Goal: Transaction & Acquisition: Purchase product/service

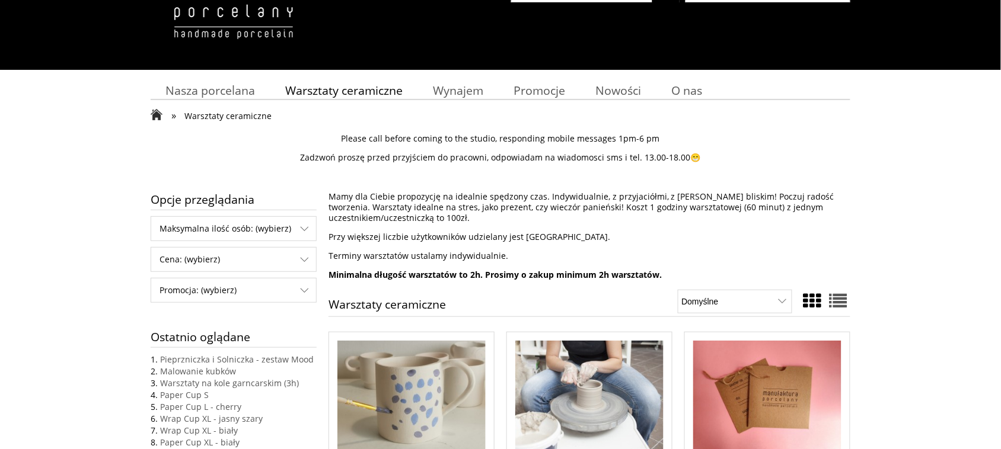
scroll to position [74, 0]
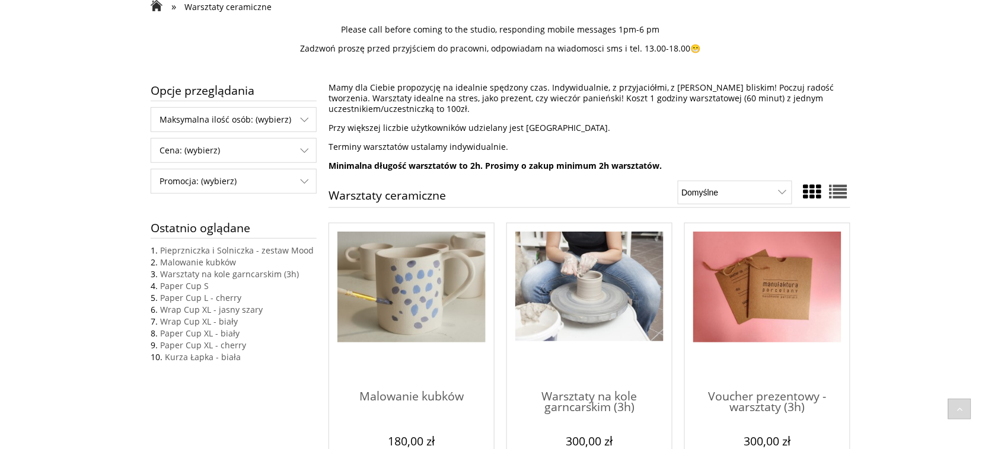
scroll to position [148, 0]
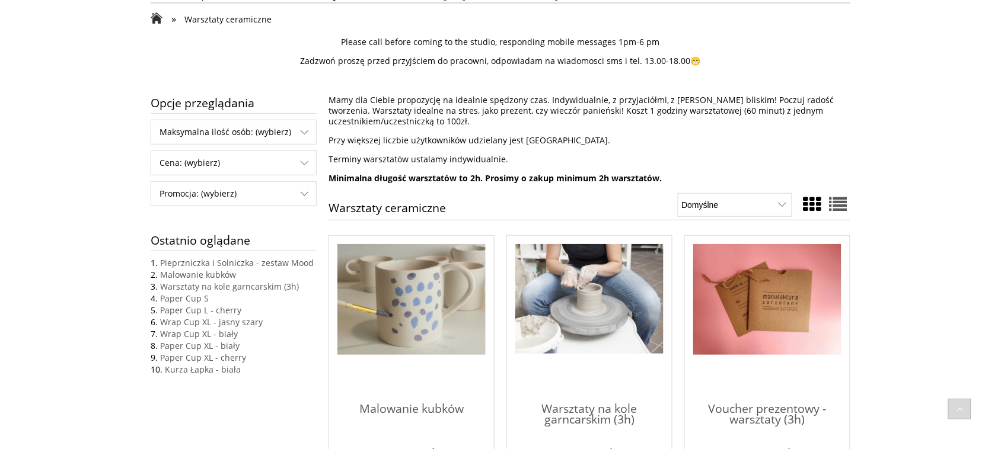
click at [430, 300] on img "Przejdź do produktu Malowanie kubków" at bounding box center [411, 299] width 148 height 111
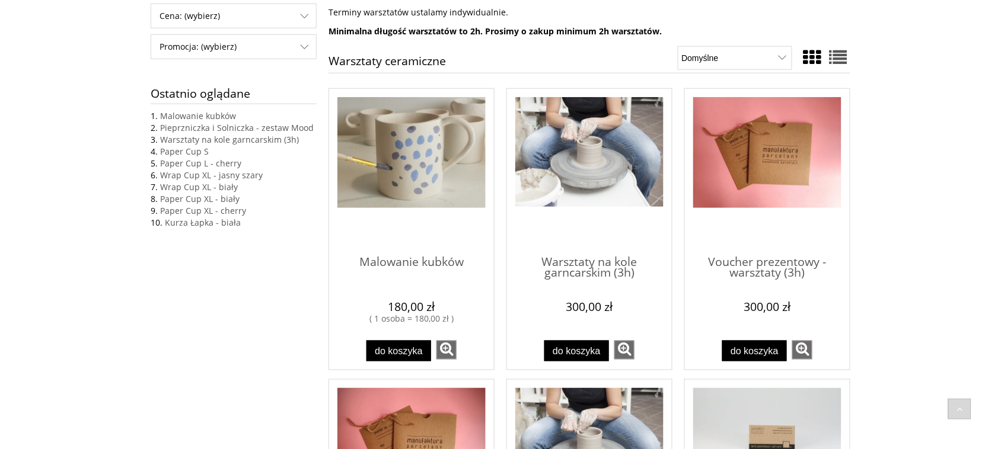
scroll to position [296, 0]
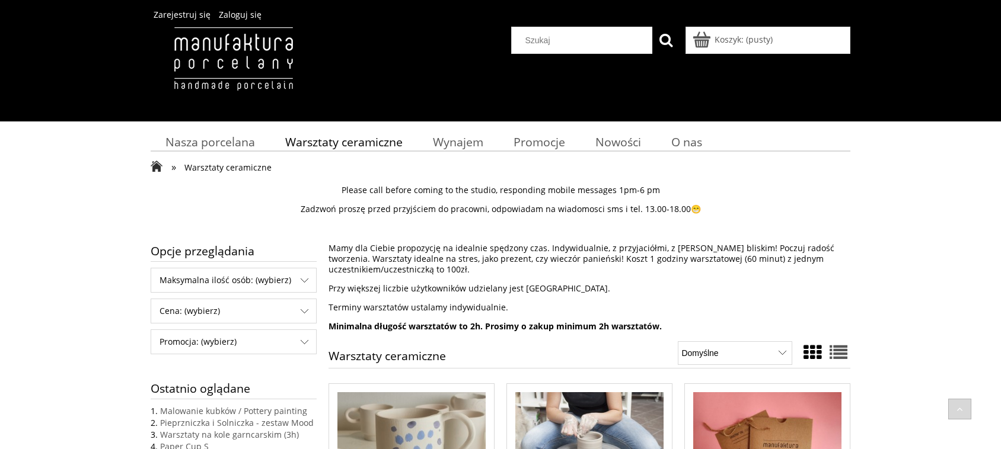
scroll to position [296, 0]
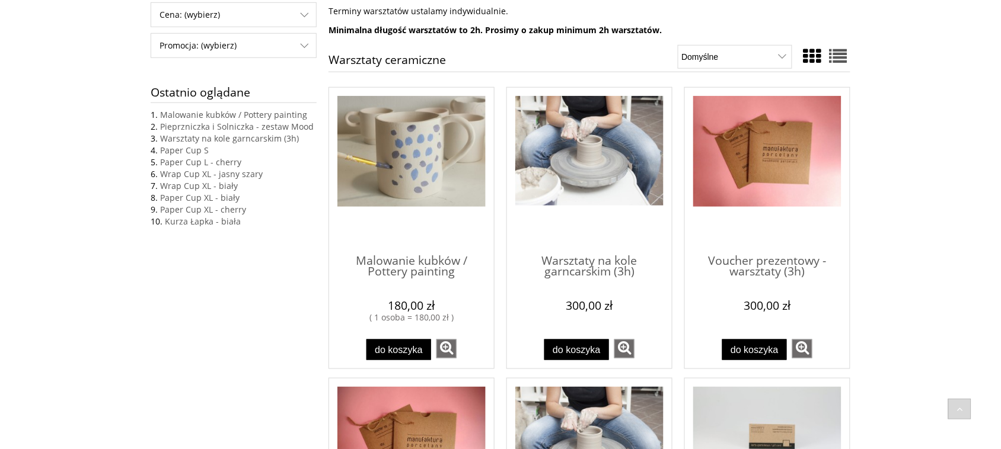
click at [581, 145] on img "Przejdź do produktu Warsztaty na kole garncarskim (3h)" at bounding box center [589, 151] width 148 height 110
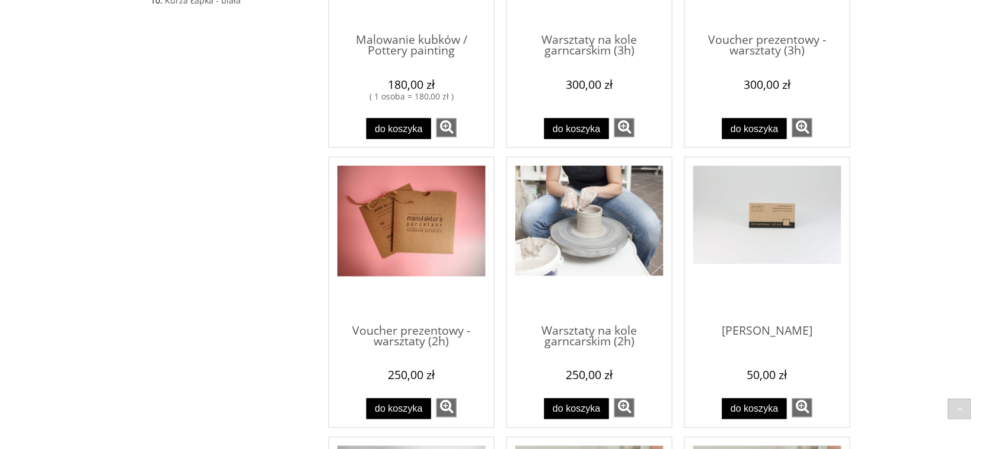
scroll to position [519, 0]
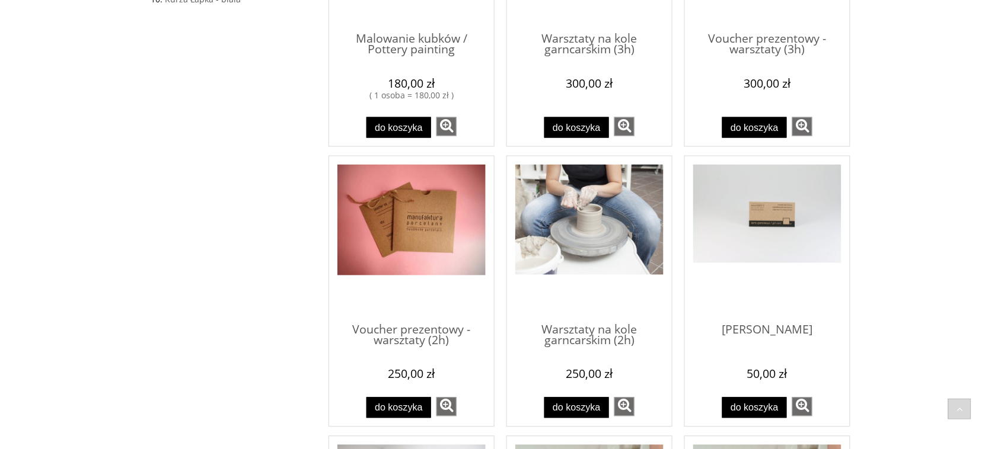
click at [593, 215] on img "Przejdź do produktu Warsztaty na kole garncarskim (2h)" at bounding box center [589, 220] width 148 height 110
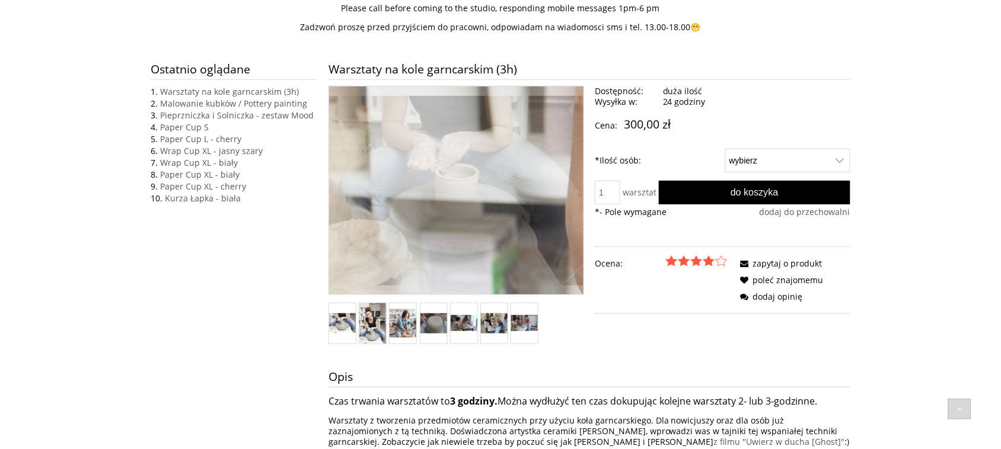
scroll to position [155, 0]
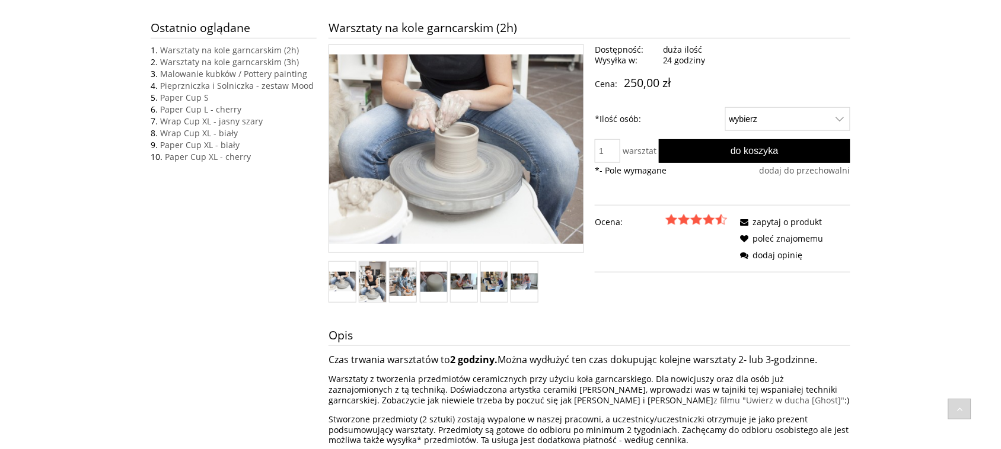
scroll to position [222, 0]
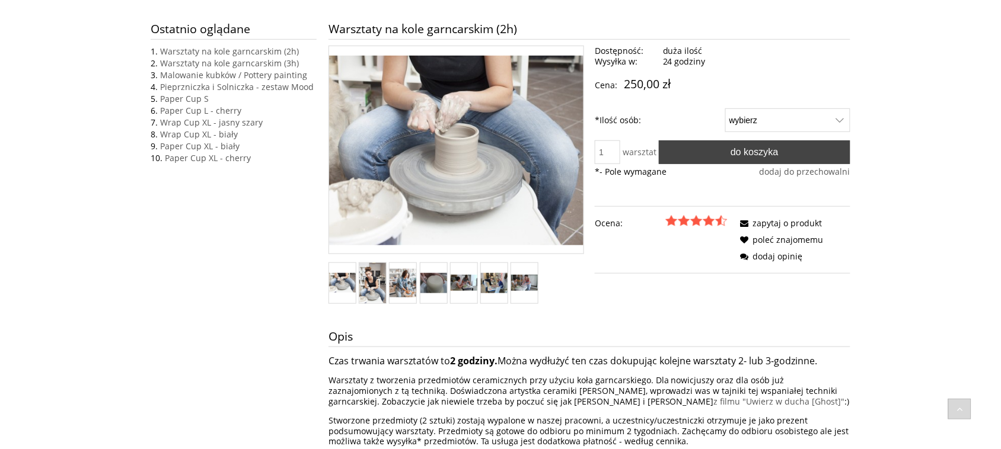
click at [747, 155] on span "Do koszyka" at bounding box center [755, 151] width 48 height 11
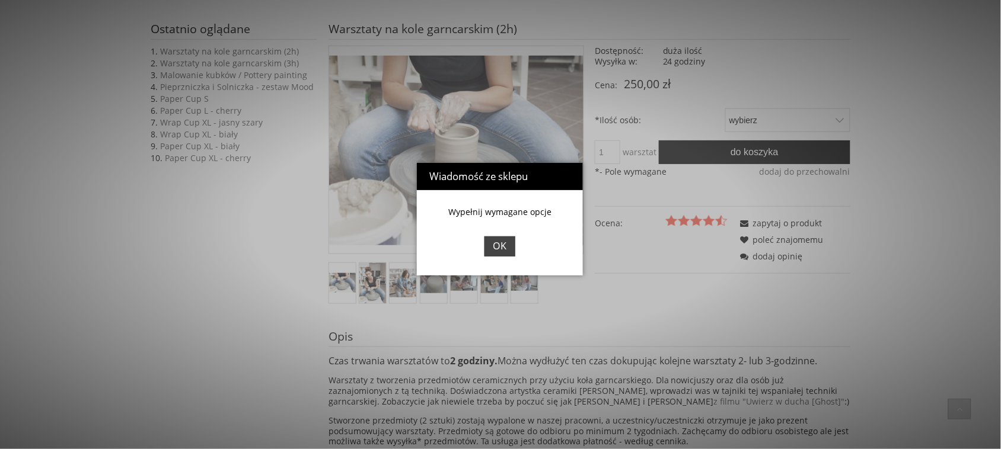
click at [501, 256] on link "OK" at bounding box center [499, 247] width 31 height 21
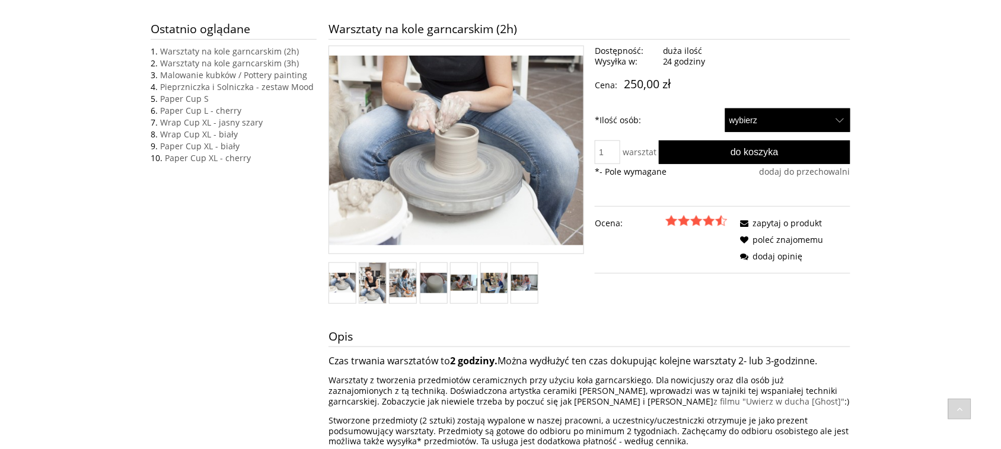
click at [840, 126] on select "wybierz 1 2" at bounding box center [787, 121] width 125 height 24
select select "50"
click at [725, 109] on select "wybierz 1 2" at bounding box center [787, 121] width 125 height 24
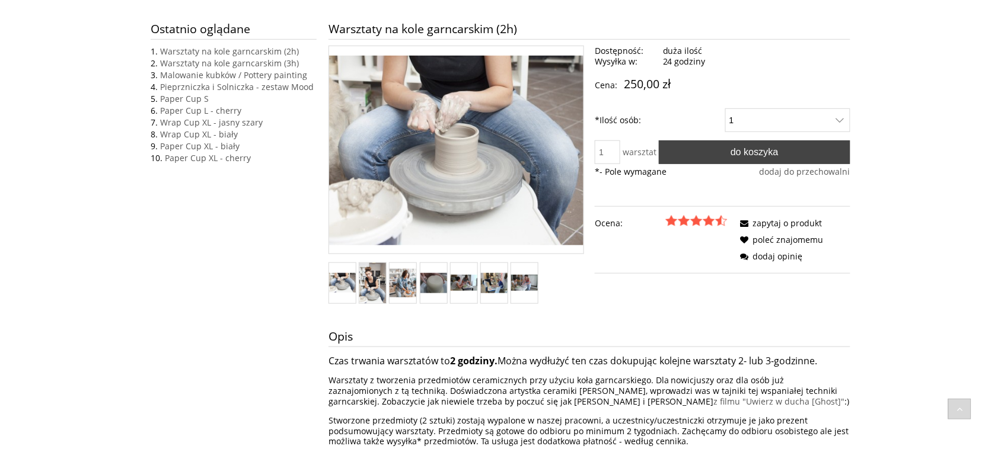
click at [760, 152] on span "Do koszyka" at bounding box center [755, 151] width 48 height 11
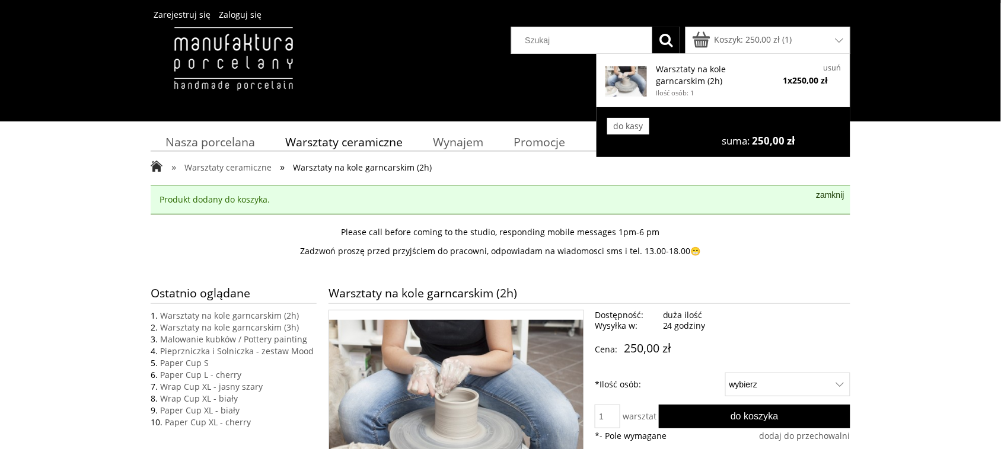
click at [701, 79] on link "Warsztaty na kole garncarskim (2h) Ilość osób: 1" at bounding box center [714, 81] width 116 height 36
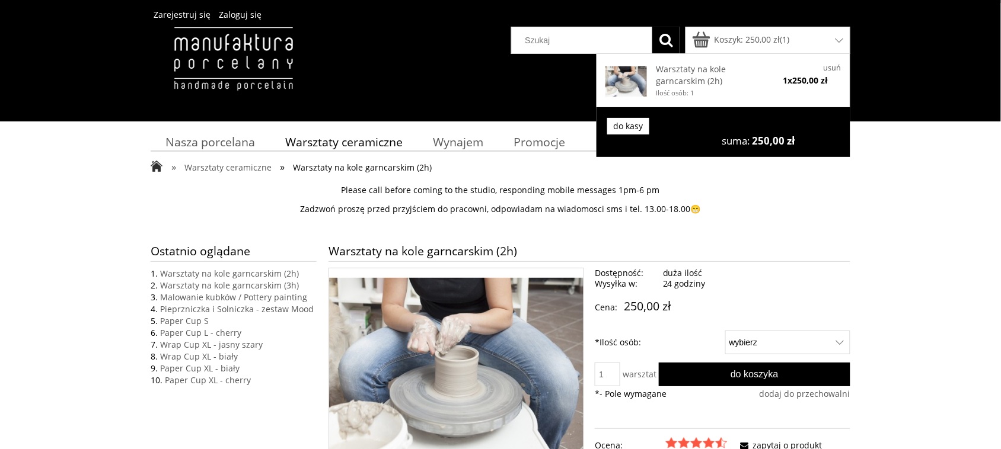
click at [637, 125] on link "do kasy" at bounding box center [628, 126] width 42 height 17
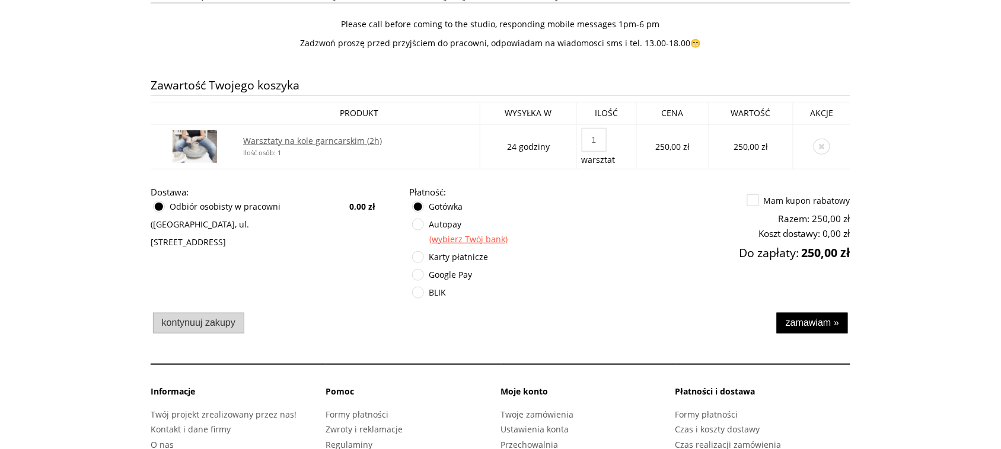
scroll to position [180, 0]
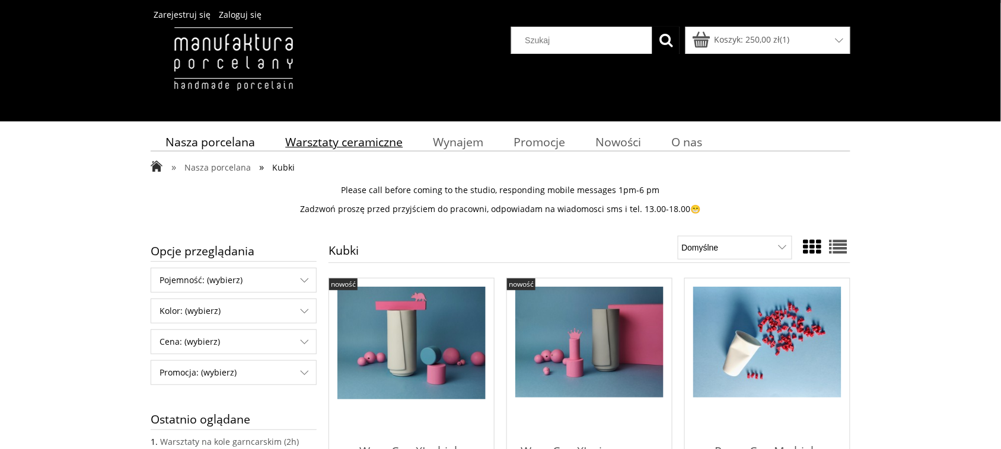
click at [378, 143] on span "Warsztaty ceramiczne" at bounding box center [343, 142] width 117 height 16
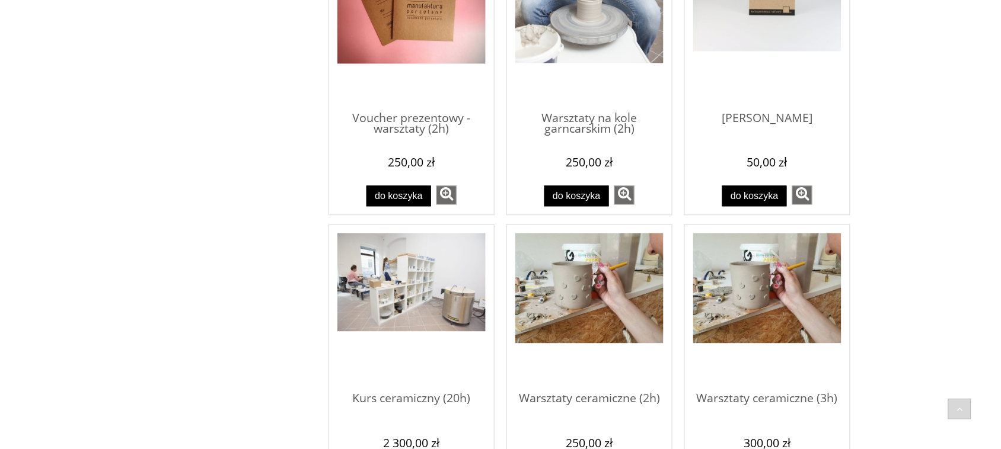
scroll to position [741, 0]
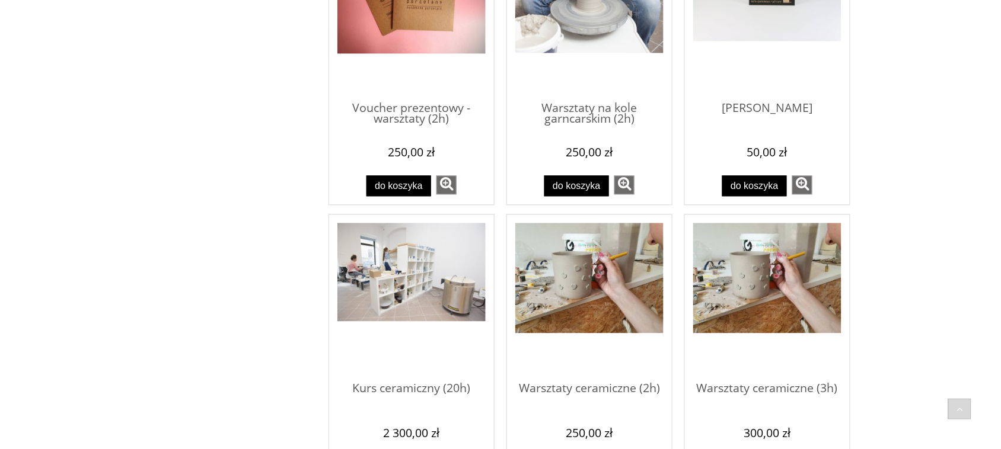
click at [589, 298] on img "Przejdź do produktu Warsztaty ceramiczne (2h)" at bounding box center [589, 278] width 148 height 110
